Goal: Find specific page/section

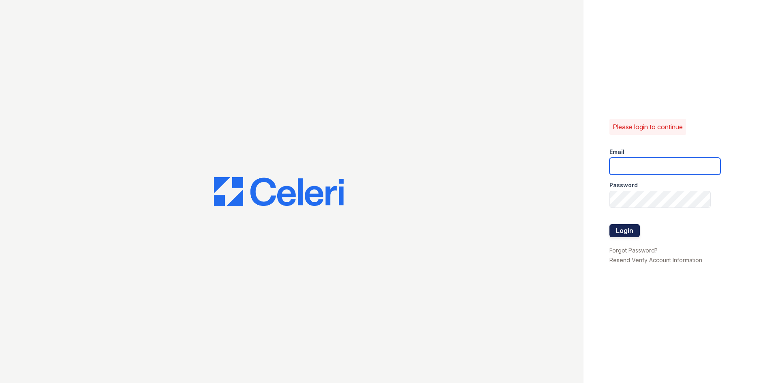
type input "[EMAIL_ADDRESS][DOMAIN_NAME]"
click at [631, 231] on button "Login" at bounding box center [625, 230] width 30 height 13
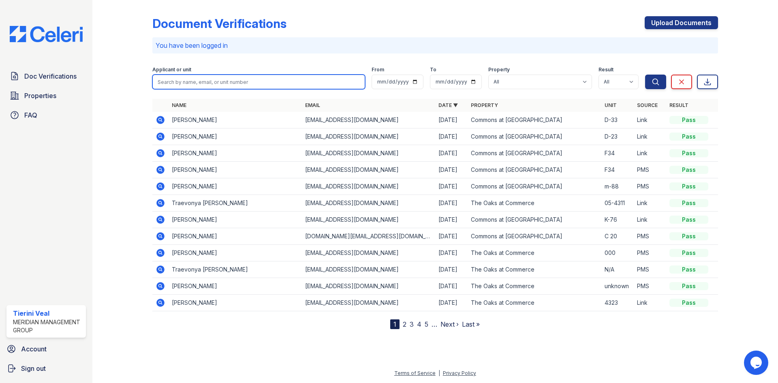
click at [206, 81] on input "search" at bounding box center [258, 82] width 213 height 15
type input "hooks"
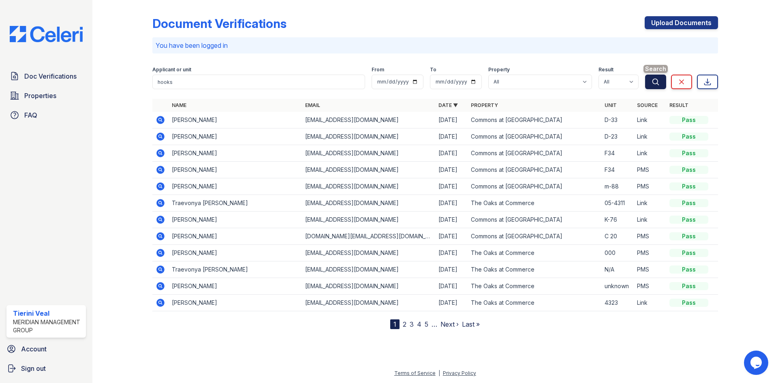
click at [653, 83] on icon "submit" at bounding box center [656, 82] width 8 height 8
